Goal: Check status: Check status

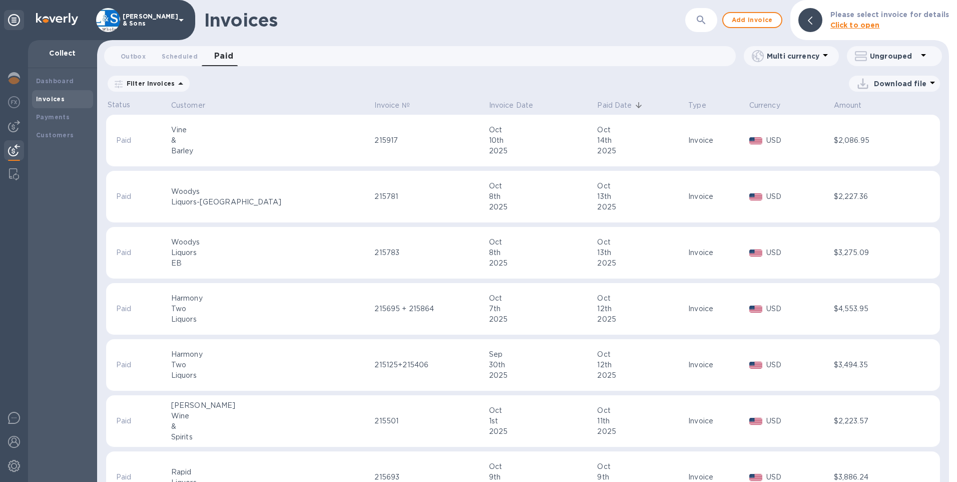
click at [597, 105] on p "Paid Date" at bounding box center [614, 105] width 35 height 11
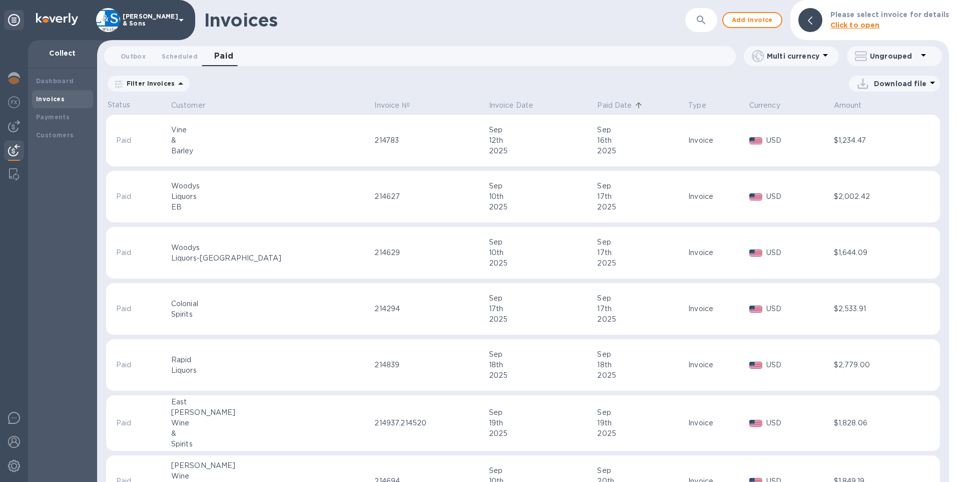
click at [597, 104] on p "Paid Date" at bounding box center [614, 105] width 35 height 11
